Goal: Task Accomplishment & Management: Use online tool/utility

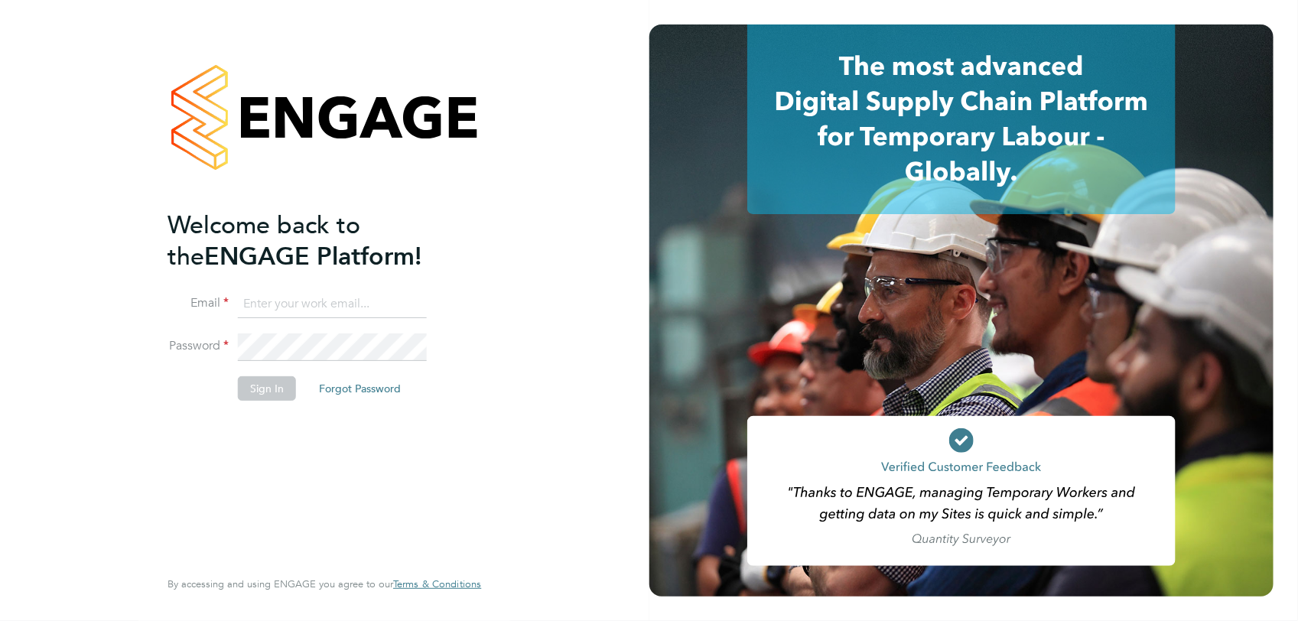
type input "[PERSON_NAME][EMAIL_ADDRESS][PERSON_NAME][DOMAIN_NAME]"
click at [265, 388] on button "Sign In" at bounding box center [267, 388] width 58 height 24
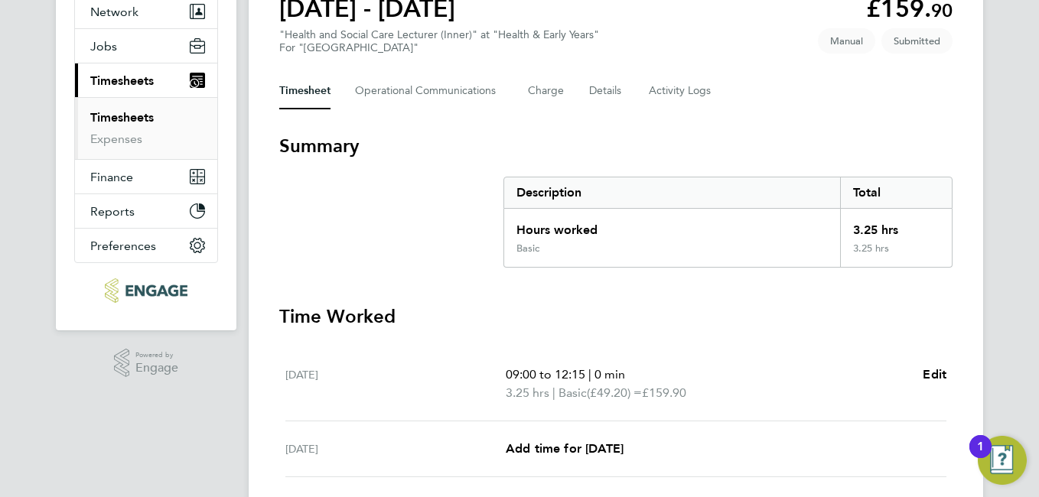
click at [1013, 345] on div "RO [PERSON_NAME] Notifications 20 Applications: Network Sites Workers Jobs Posi…" at bounding box center [519, 369] width 1039 height 1044
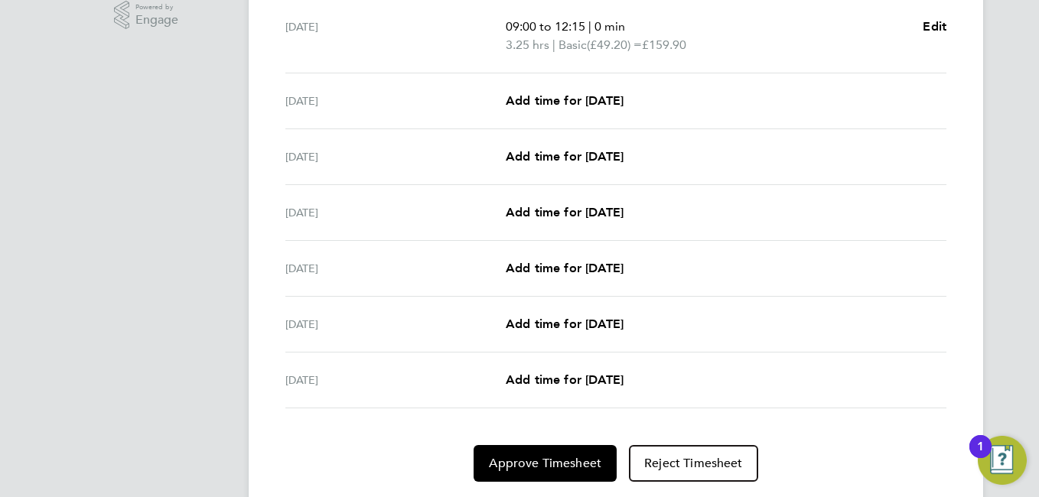
scroll to position [547, 0]
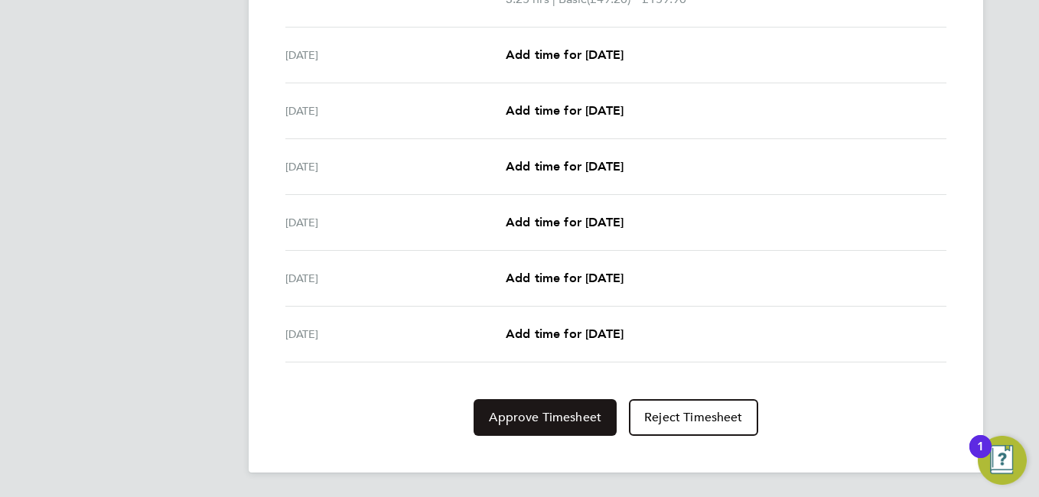
click at [541, 414] on span "Approve Timesheet" at bounding box center [545, 417] width 112 height 15
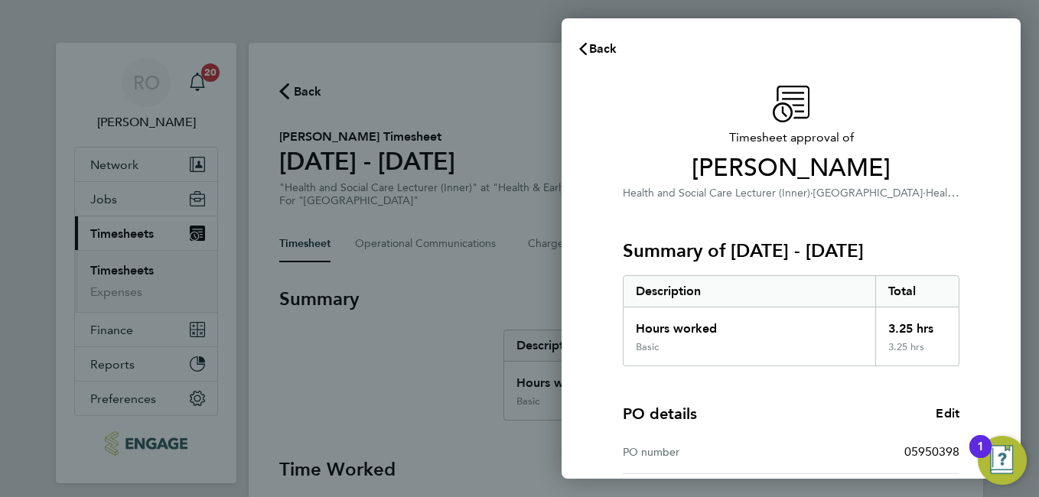
click at [1017, 373] on div "Timesheet approval of [PERSON_NAME] Health and Social Care Lecturer (Inner) · […" at bounding box center [790, 390] width 459 height 647
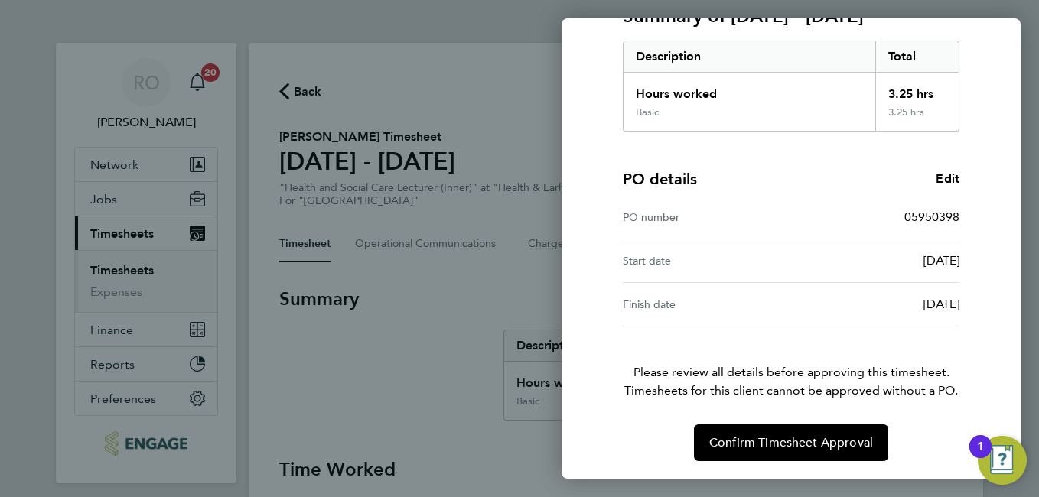
scroll to position [236, 0]
click at [817, 440] on span "Confirm Timesheet Approval" at bounding box center [791, 441] width 164 height 15
